Goal: Navigation & Orientation: Find specific page/section

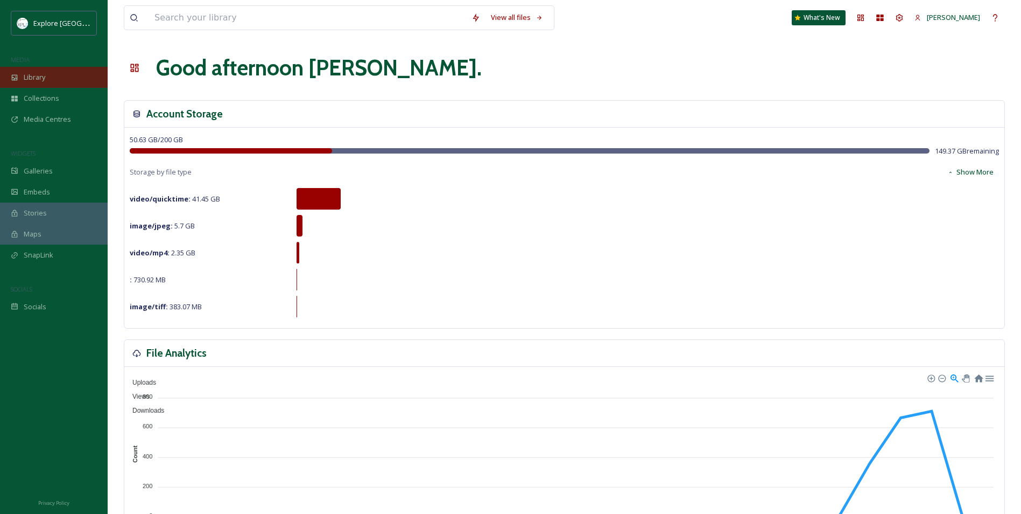
click at [51, 72] on div "Library" at bounding box center [54, 77] width 108 height 21
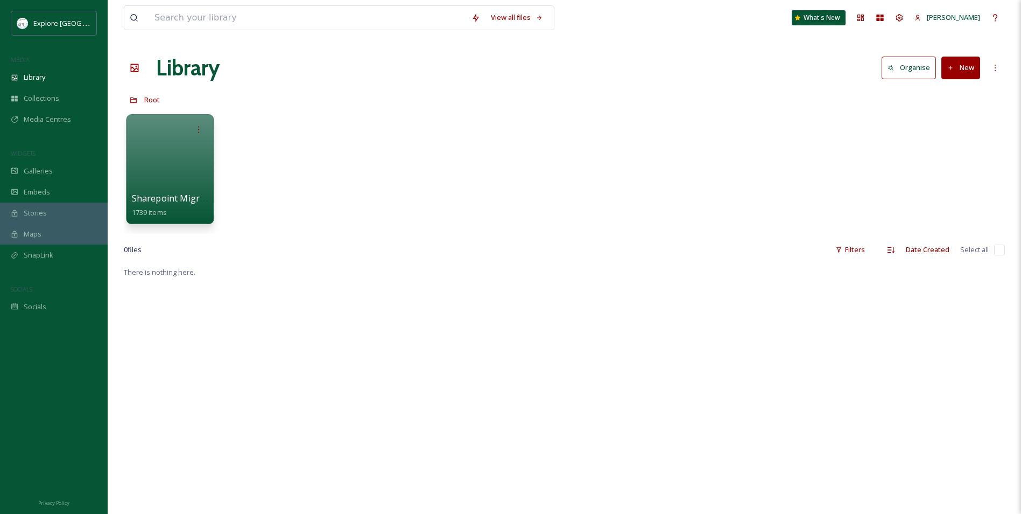
click at [189, 163] on div at bounding box center [170, 169] width 88 height 110
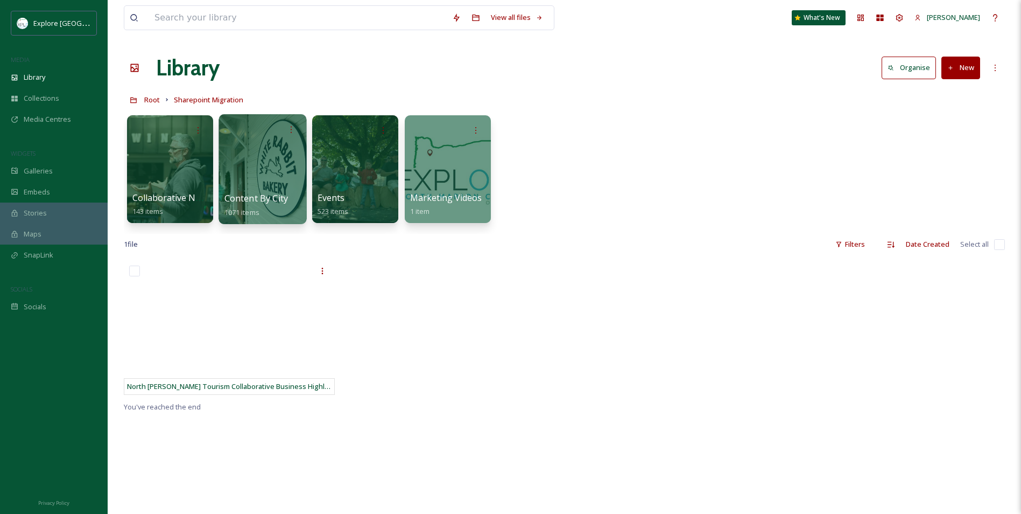
click at [256, 187] on div at bounding box center [263, 169] width 88 height 110
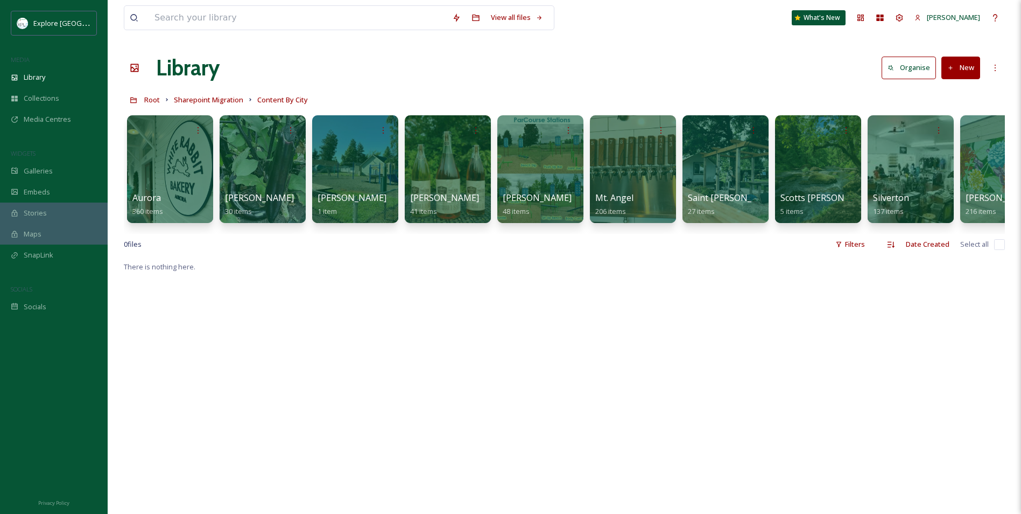
scroll to position [0, 45]
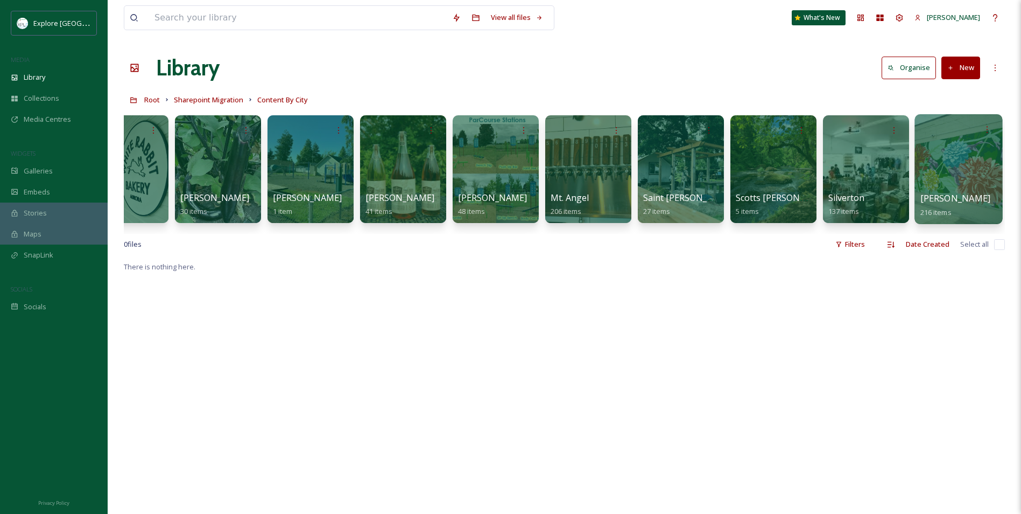
click at [931, 164] on div at bounding box center [959, 169] width 88 height 110
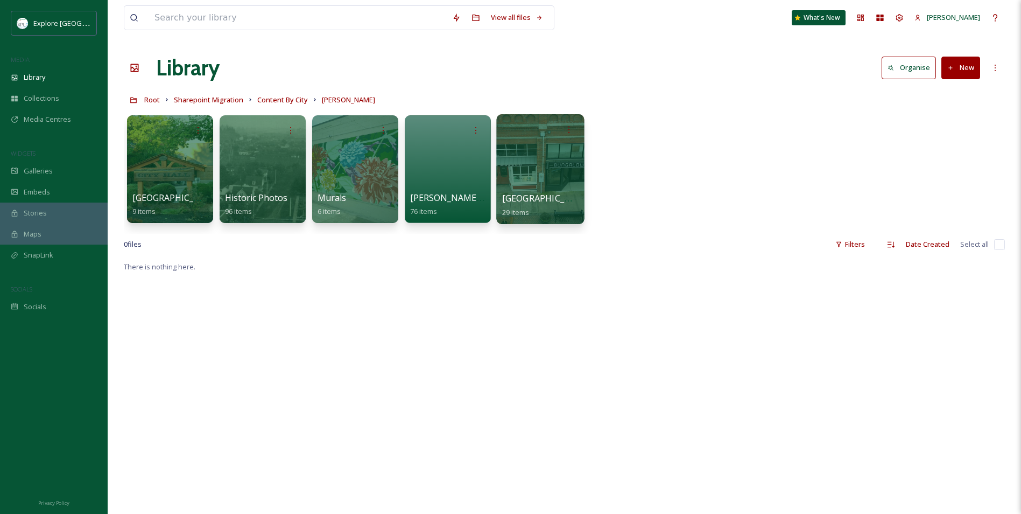
click at [530, 171] on div at bounding box center [540, 169] width 88 height 110
